Goal: Task Accomplishment & Management: Complete application form

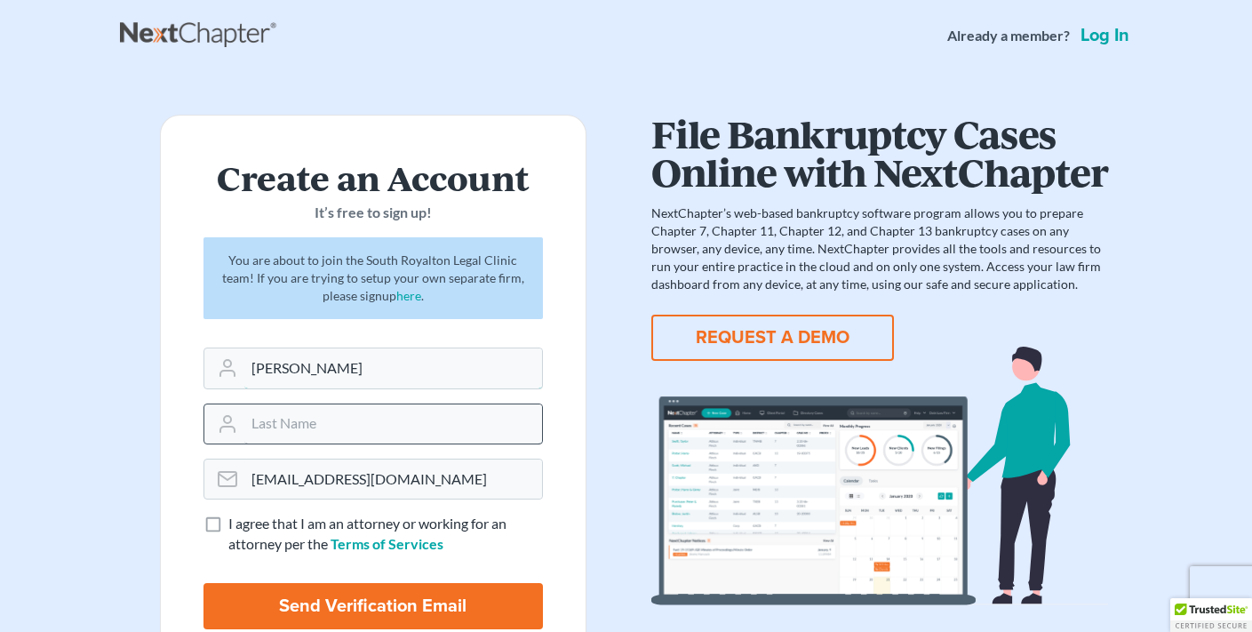
type input "[PERSON_NAME]"
type input "Spring"
click at [228, 523] on label "I agree that I am an attorney or working for an attorney per the Terms of Servi…" at bounding box center [385, 533] width 314 height 41
click at [235, 523] on input "I agree that I am an attorney or working for an attorney per the Terms of Servi…" at bounding box center [241, 519] width 12 height 12
checkbox input "true"
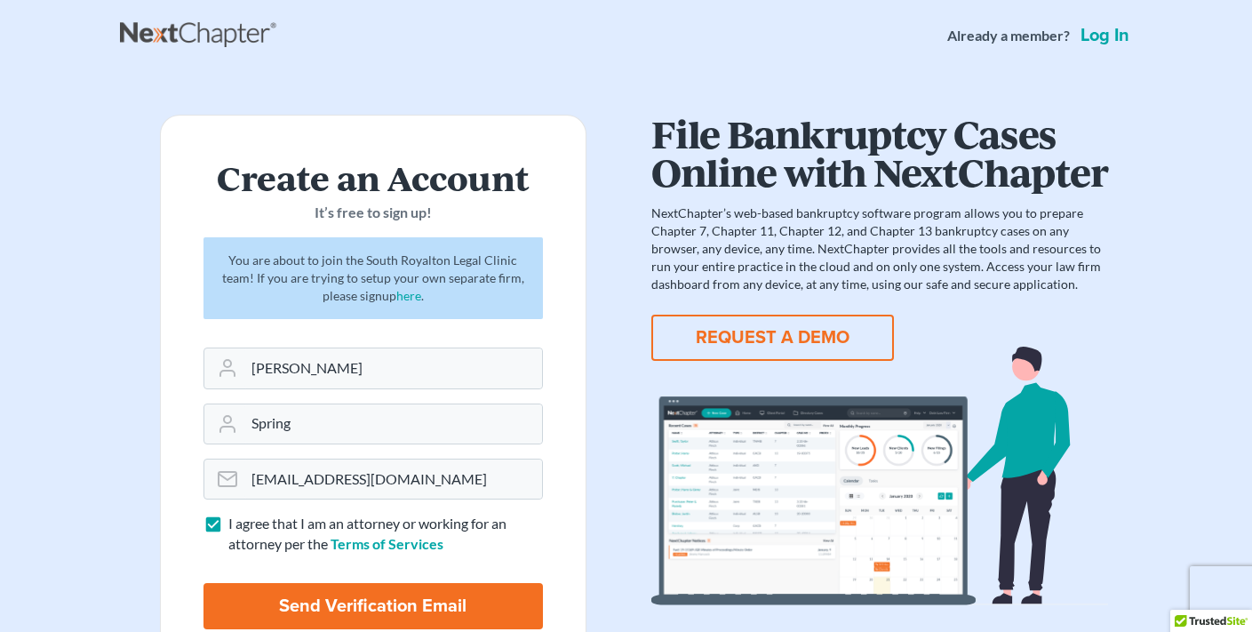
scroll to position [123, 0]
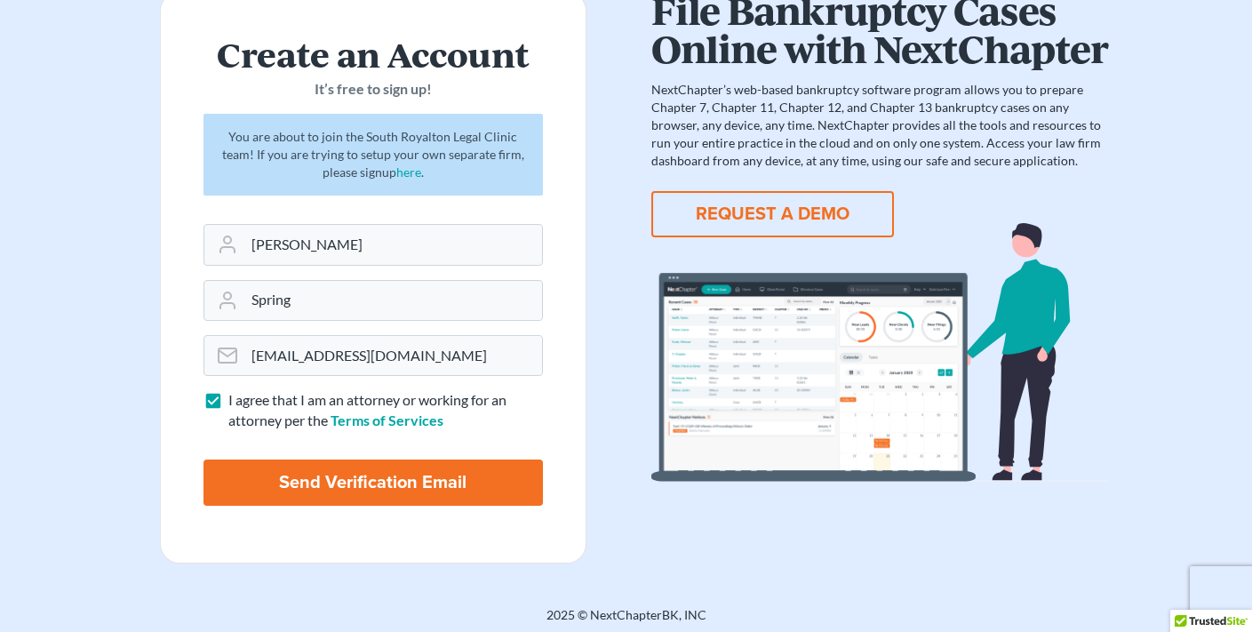
click at [309, 482] on input "Send Verification Email" at bounding box center [372, 482] width 339 height 46
type input "Thinking..."
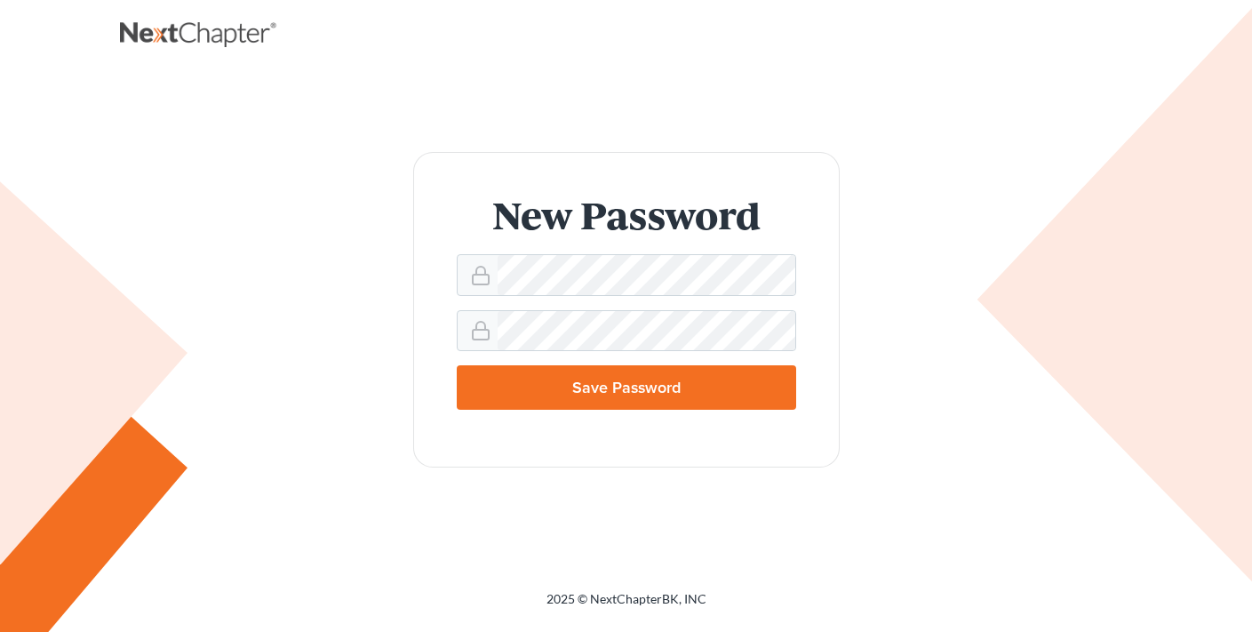
click at [642, 382] on input "Save Password" at bounding box center [626, 387] width 339 height 44
type input "Thinking..."
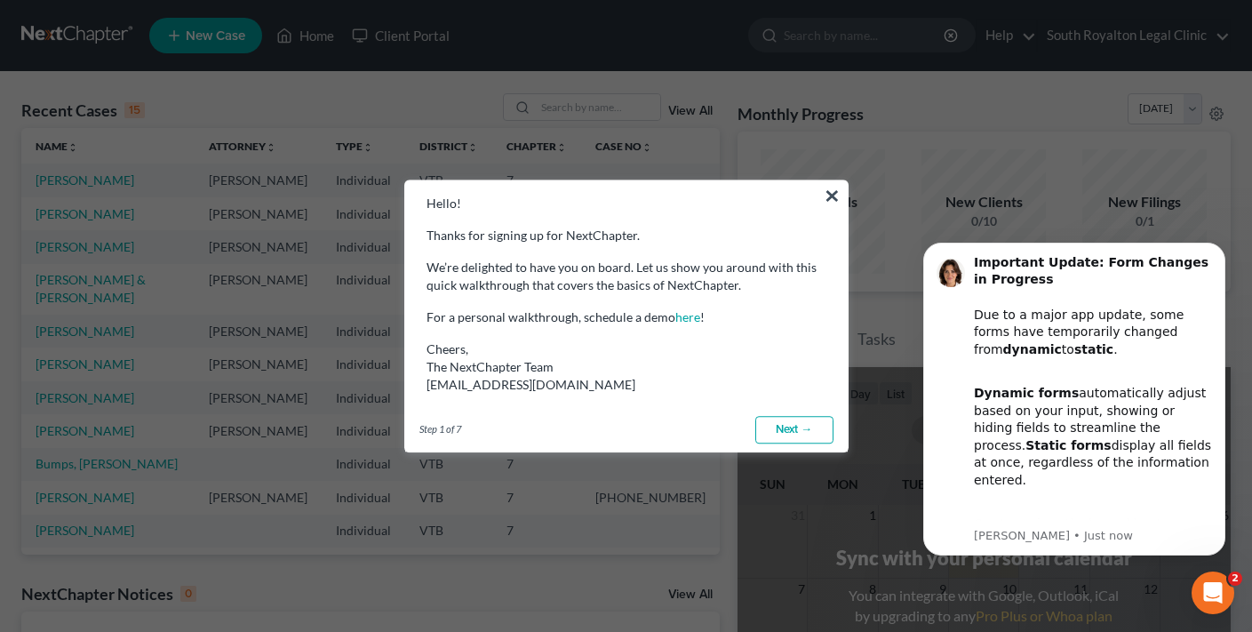
click at [786, 431] on link "Next →" at bounding box center [794, 430] width 78 height 28
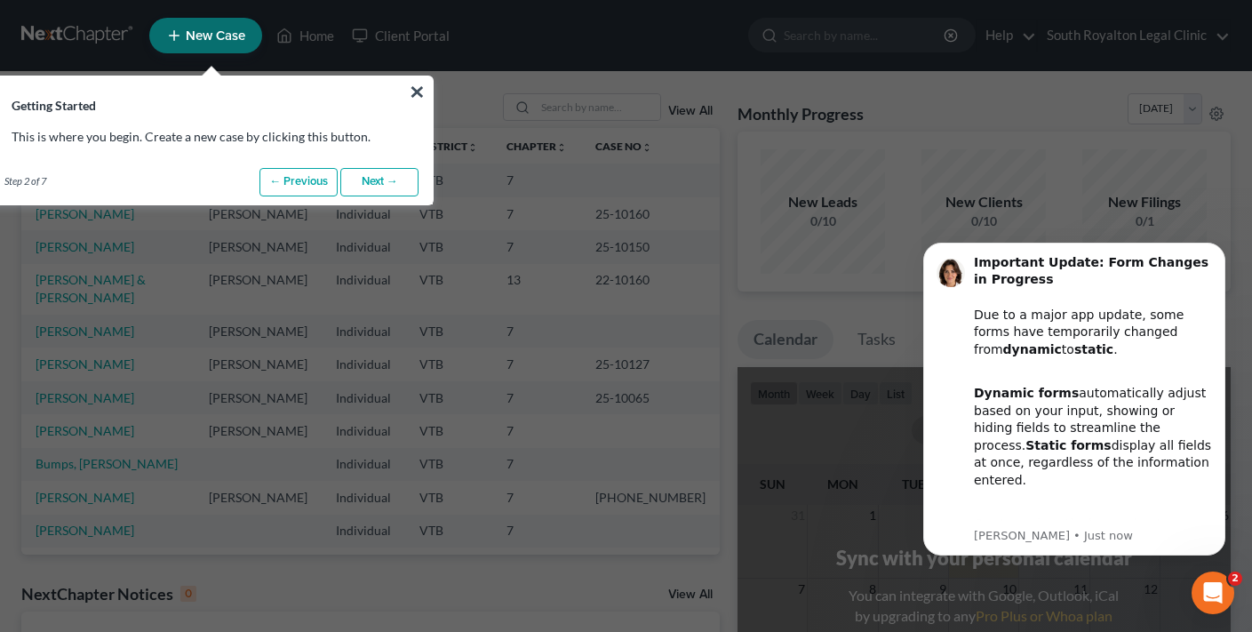
click at [393, 189] on link "Next →" at bounding box center [379, 182] width 78 height 28
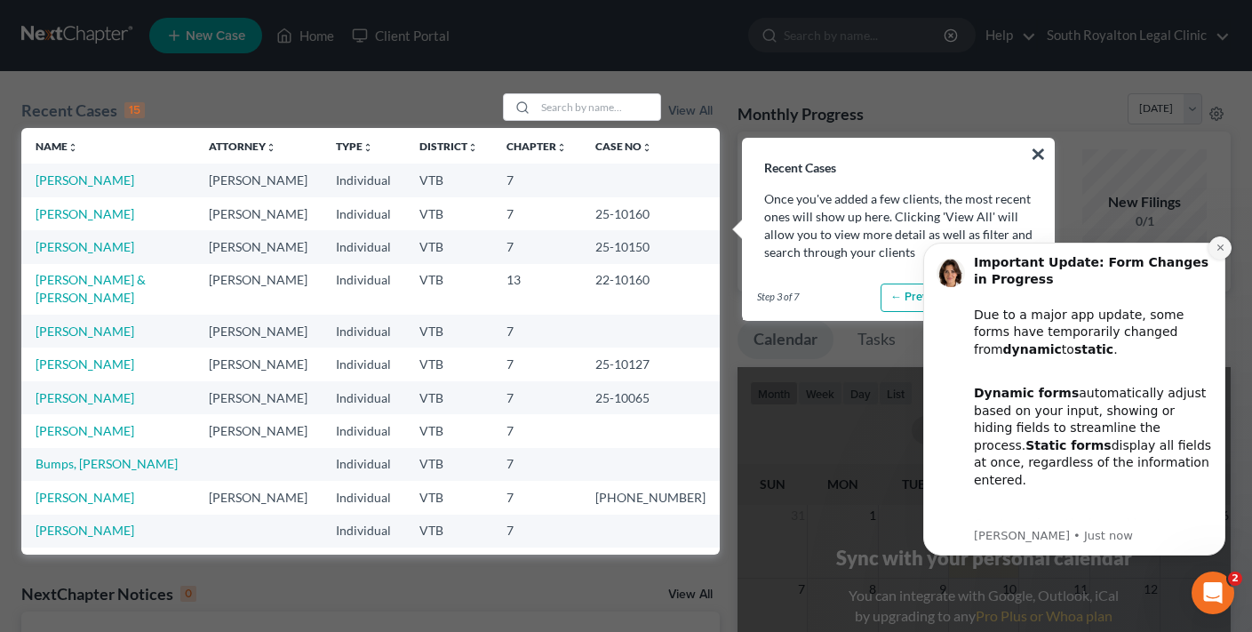
click at [1218, 247] on icon "Dismiss notification" at bounding box center [1220, 248] width 10 height 10
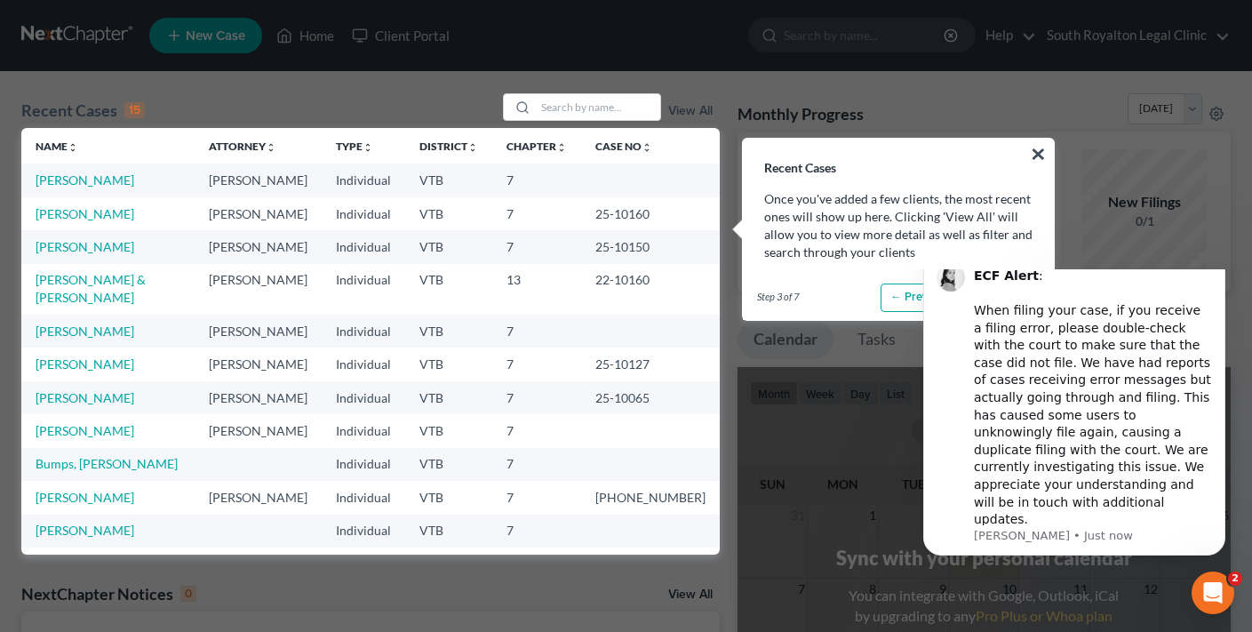
click at [1223, 264] on button "Dismiss notification" at bounding box center [1219, 252] width 23 height 23
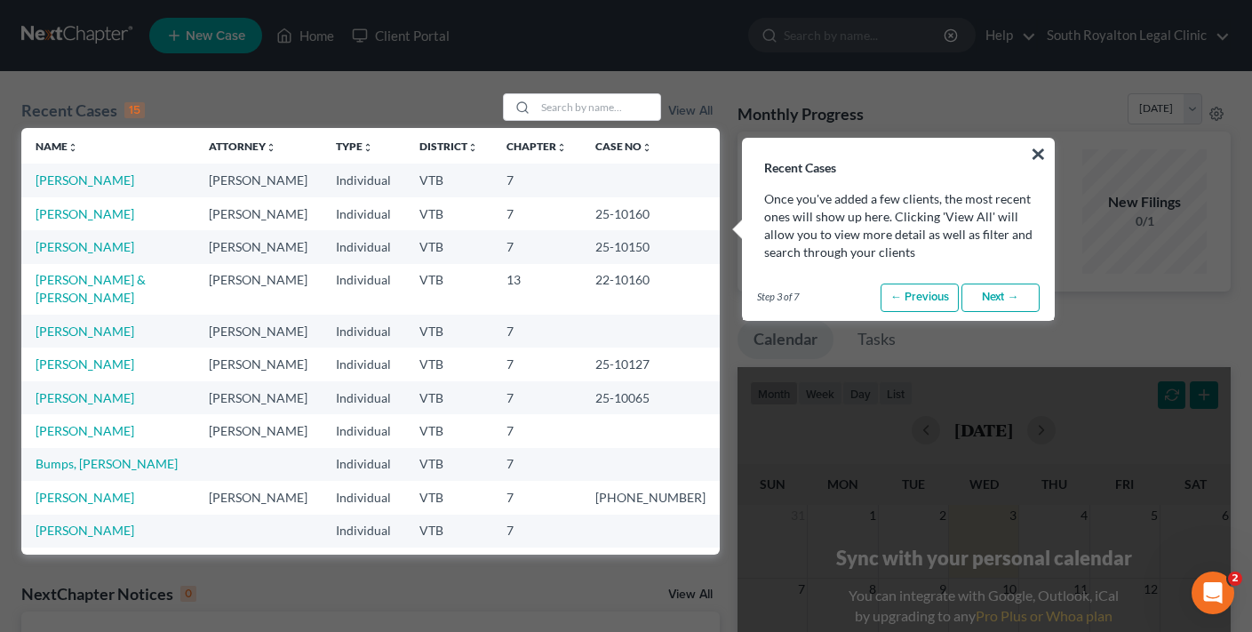
click at [1015, 294] on link "Next →" at bounding box center [1000, 297] width 78 height 28
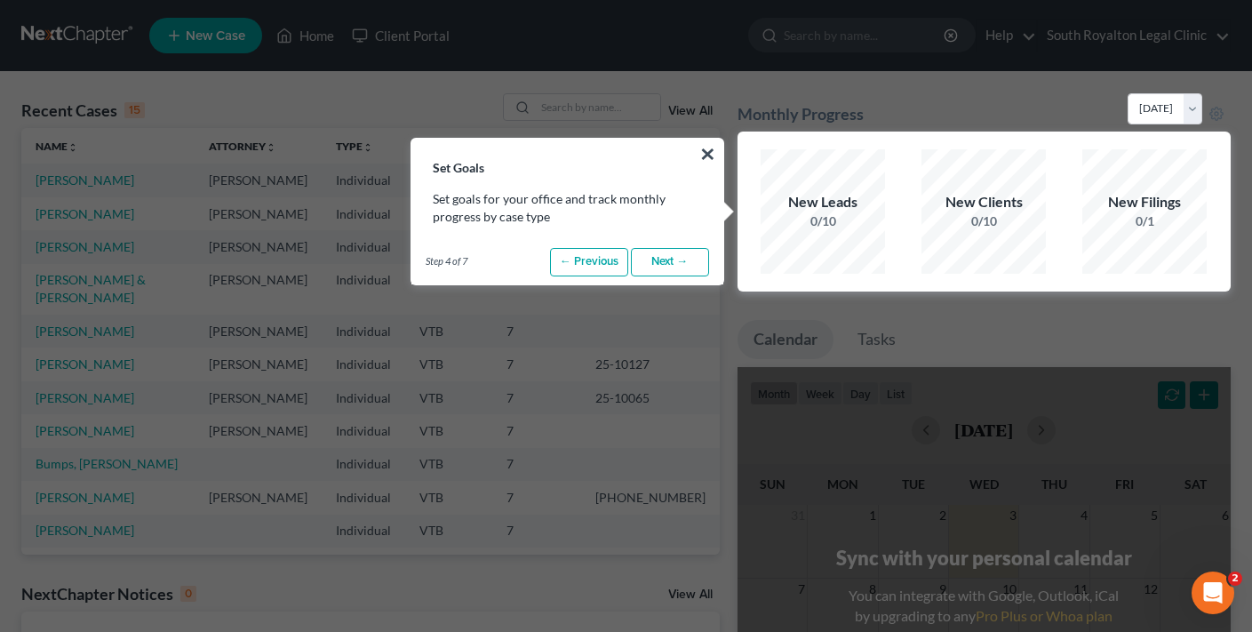
click at [684, 265] on link "Next →" at bounding box center [670, 262] width 78 height 28
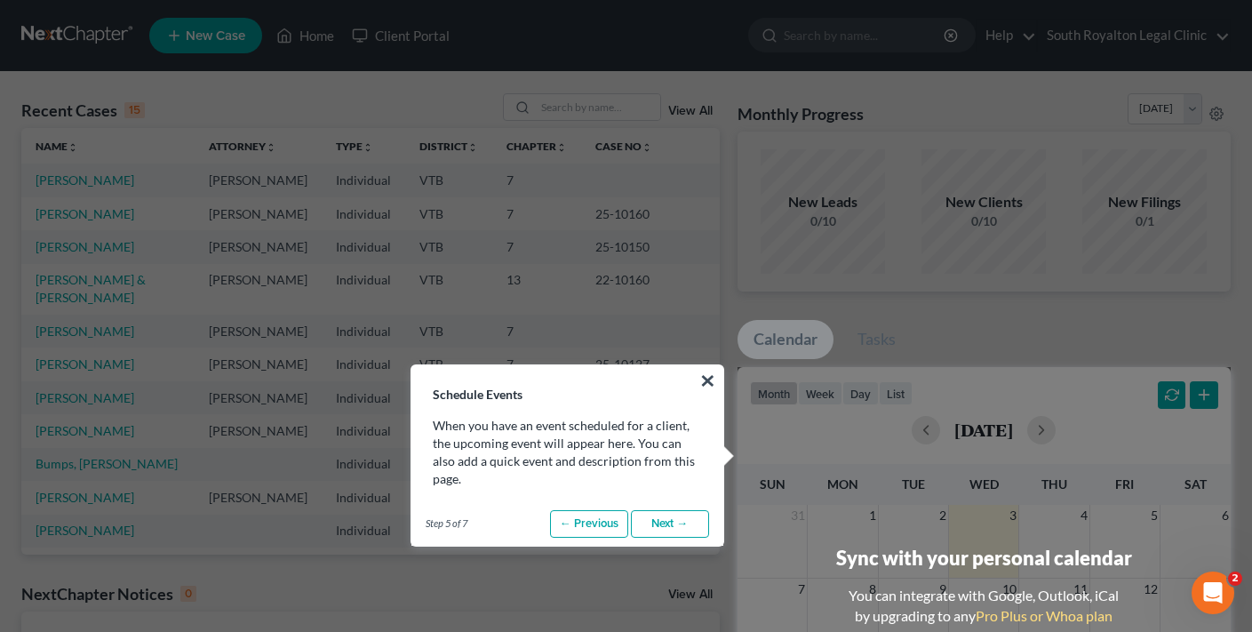
click at [678, 510] on link "Next →" at bounding box center [670, 524] width 78 height 28
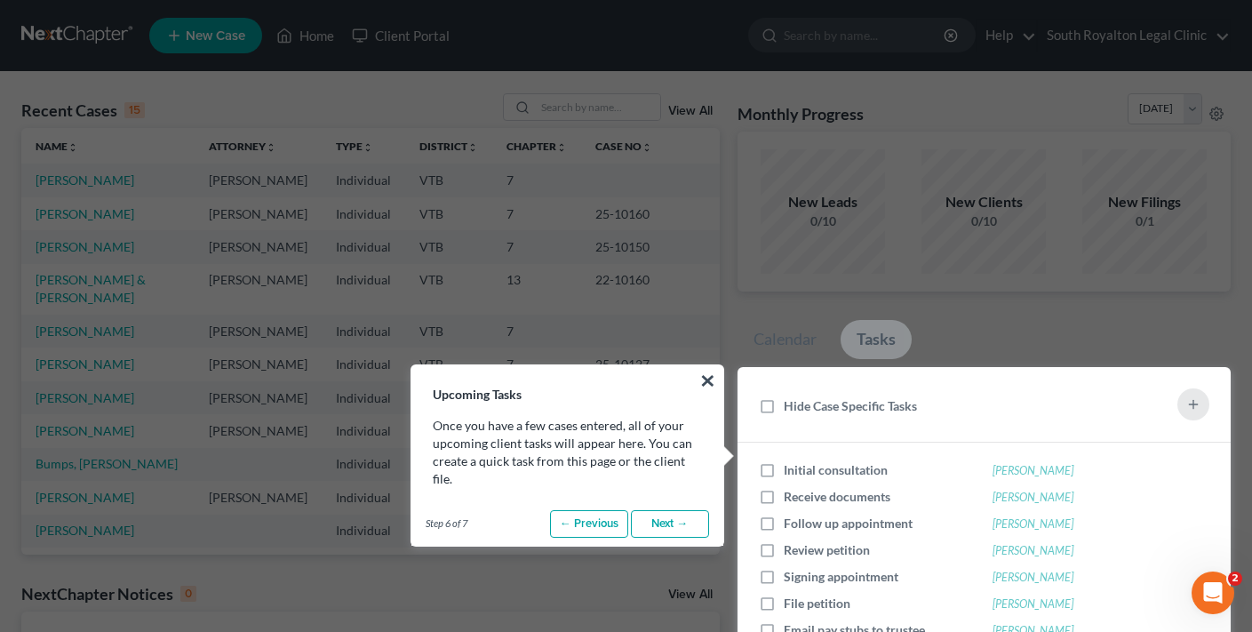
click at [673, 524] on link "Next →" at bounding box center [670, 524] width 78 height 28
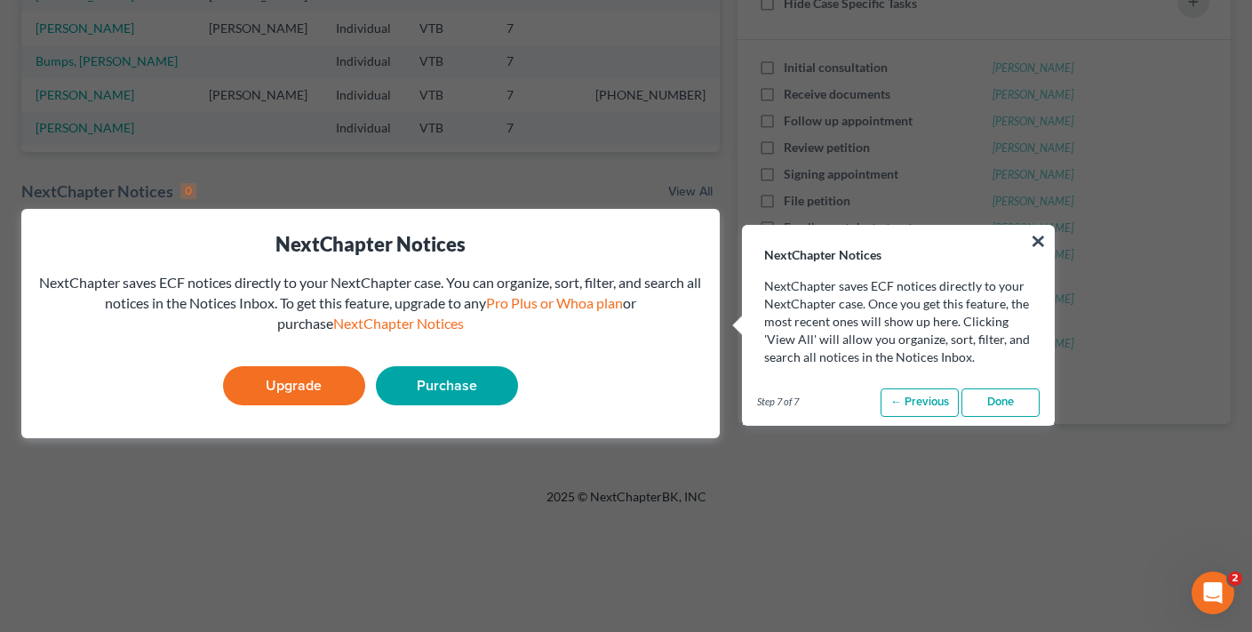
scroll to position [403, 0]
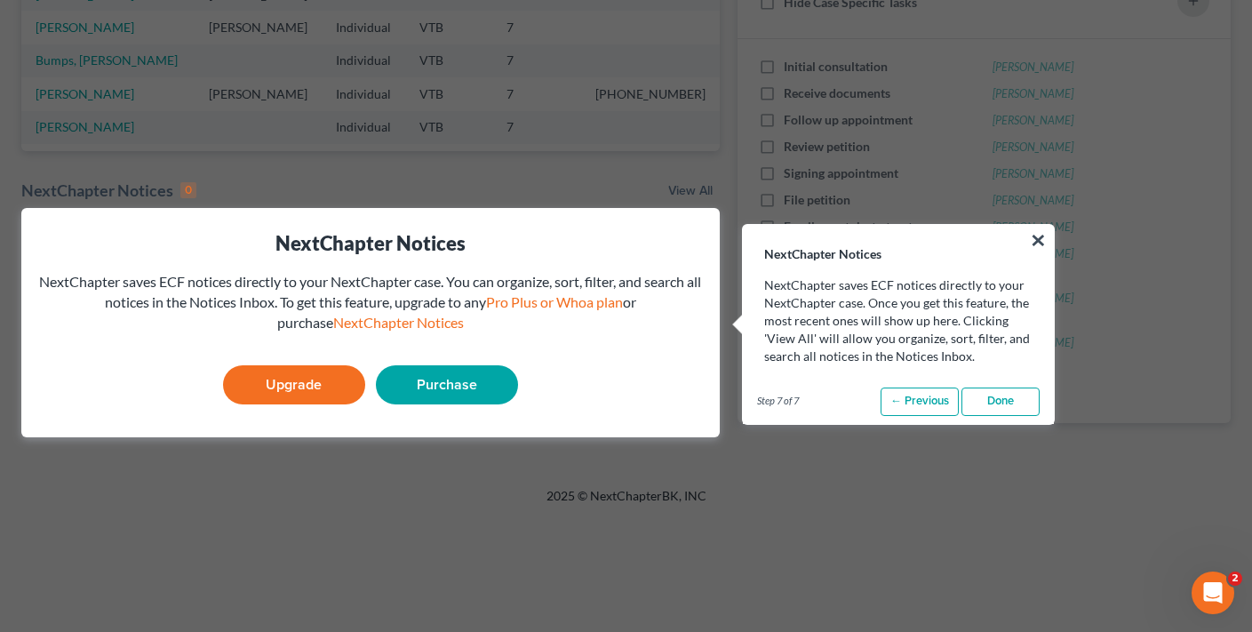
click at [999, 405] on link "Done" at bounding box center [1000, 401] width 78 height 28
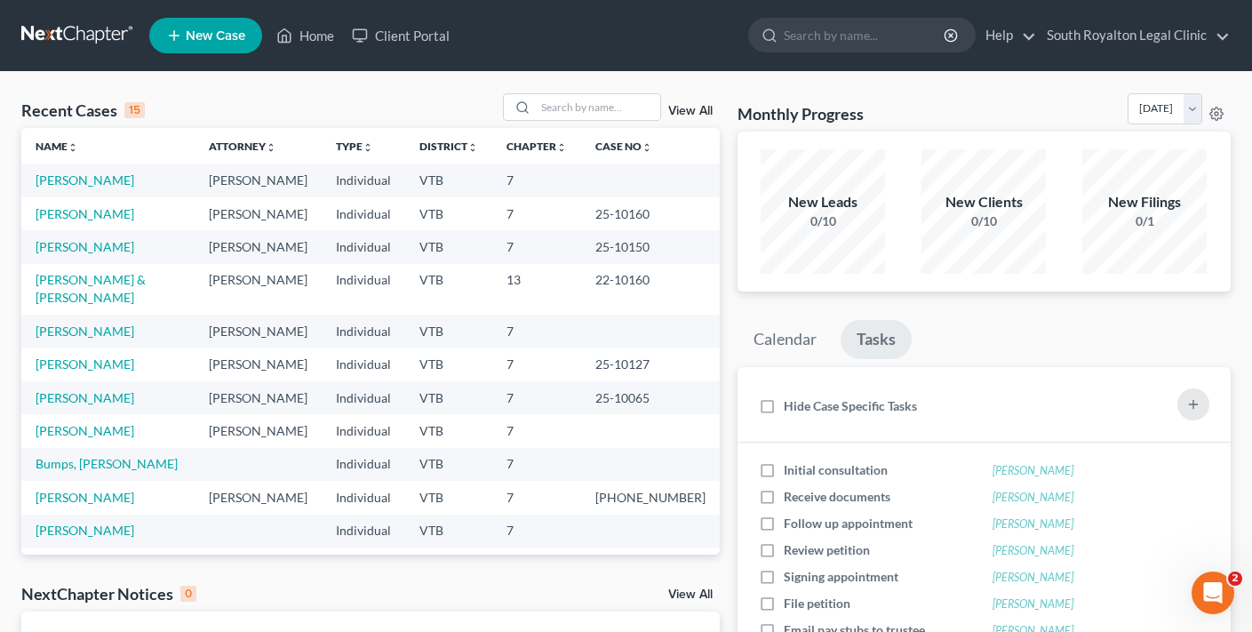
scroll to position [0, 0]
